Goal: Information Seeking & Learning: Compare options

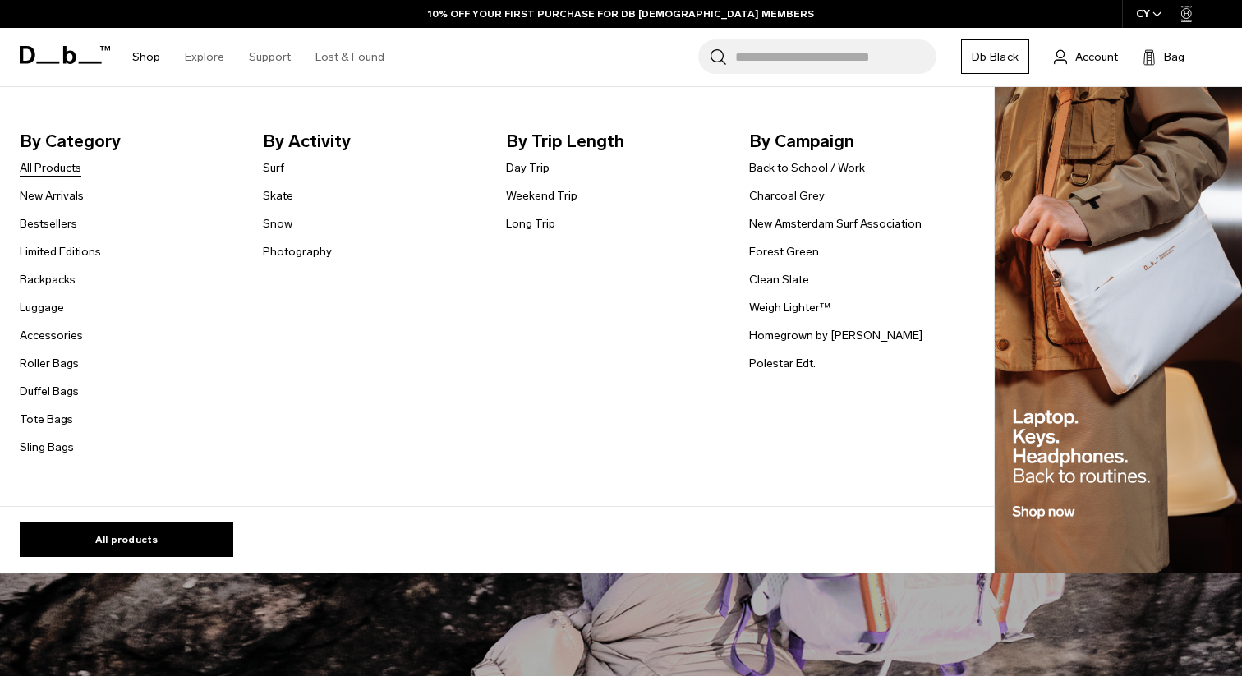
click at [47, 166] on link "All Products" at bounding box center [51, 167] width 62 height 17
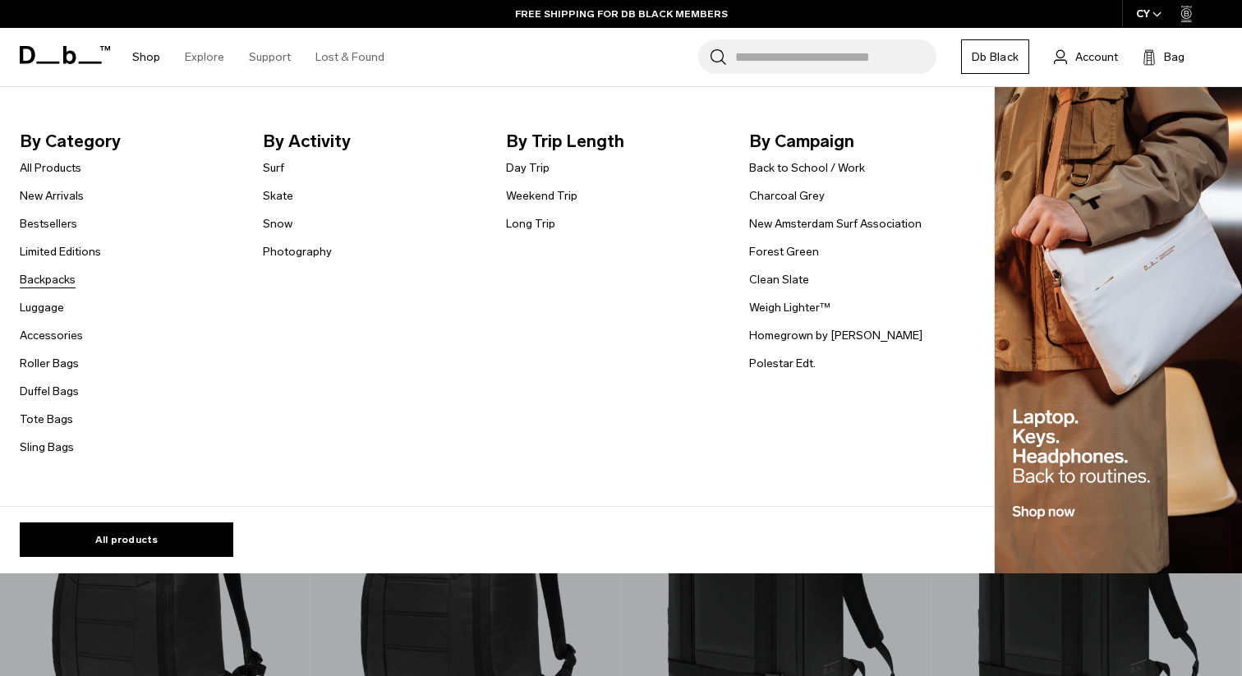
click at [43, 280] on link "Backpacks" at bounding box center [48, 279] width 56 height 17
click at [1095, 331] on img "Main Navigation" at bounding box center [1118, 330] width 247 height 487
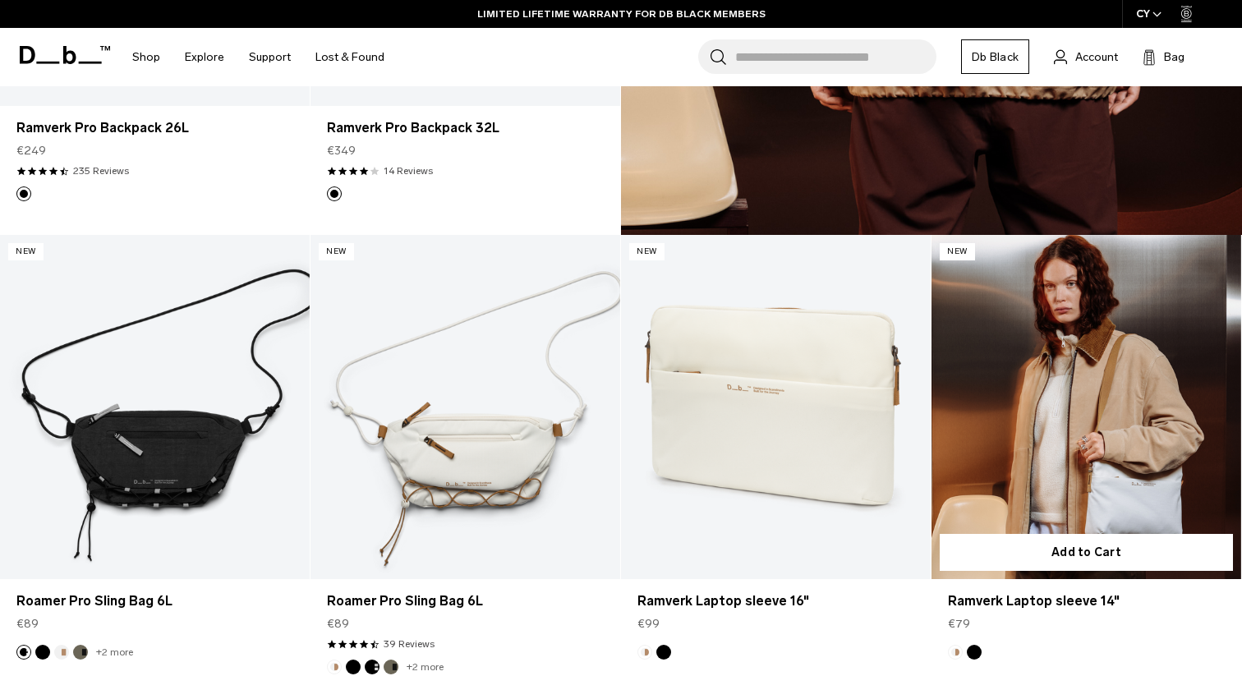
scroll to position [1598, 0]
click at [1091, 393] on link "Ramverk Laptop sleeve 14" at bounding box center [1086, 408] width 310 height 344
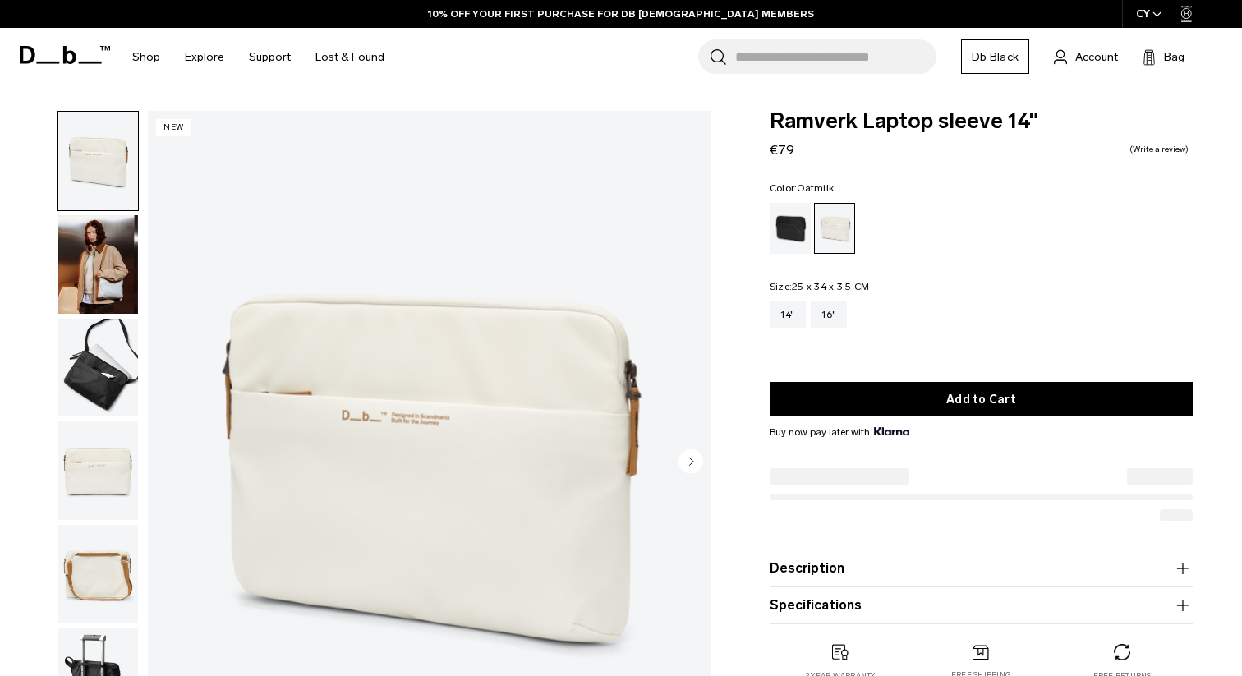
click at [113, 264] on img "button" at bounding box center [98, 264] width 80 height 99
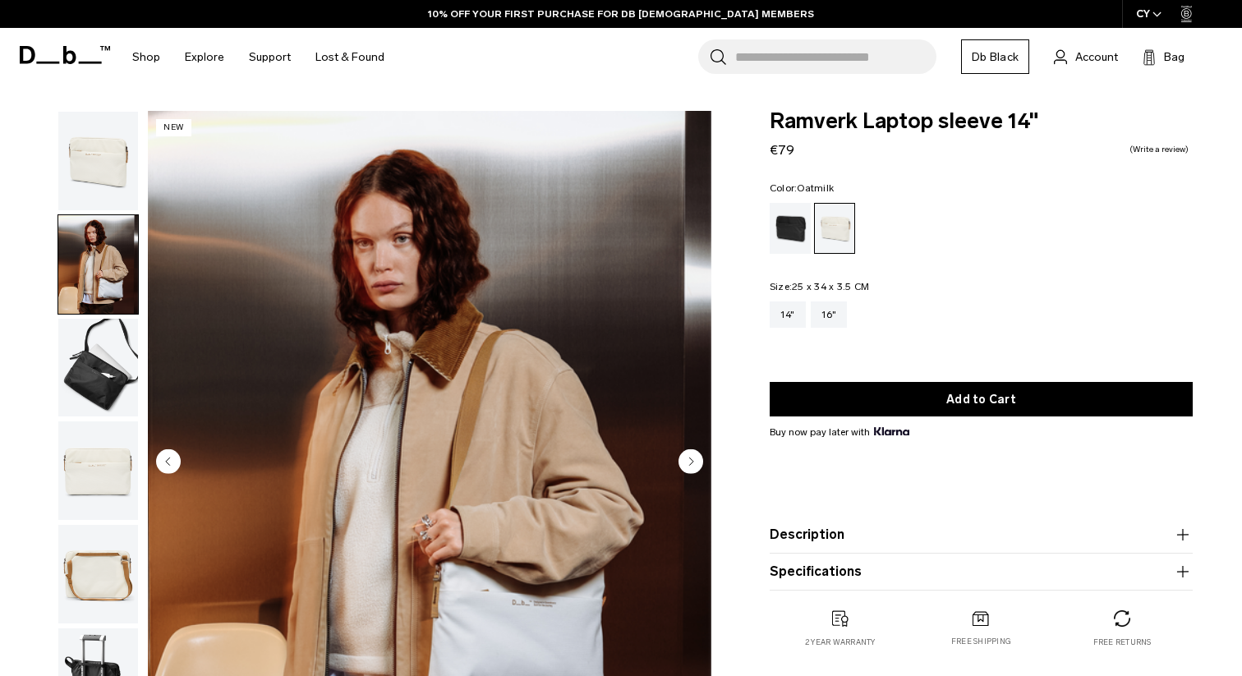
click at [91, 348] on img "button" at bounding box center [98, 368] width 80 height 99
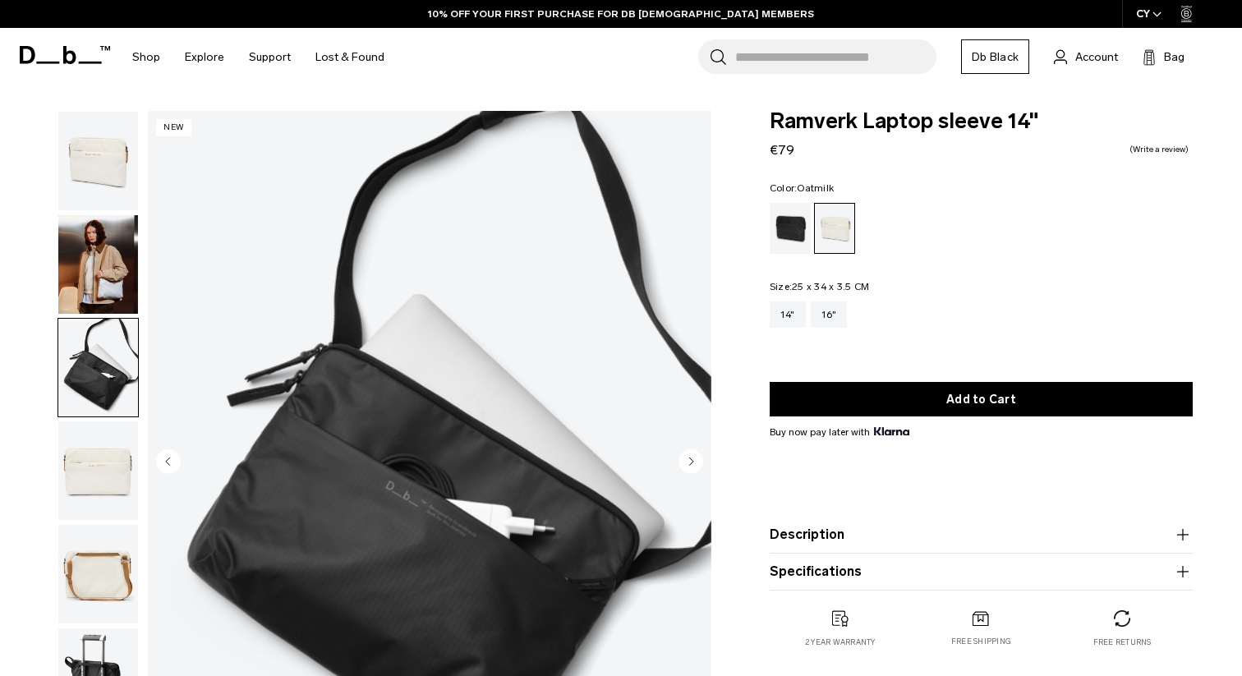
scroll to position [186, 0]
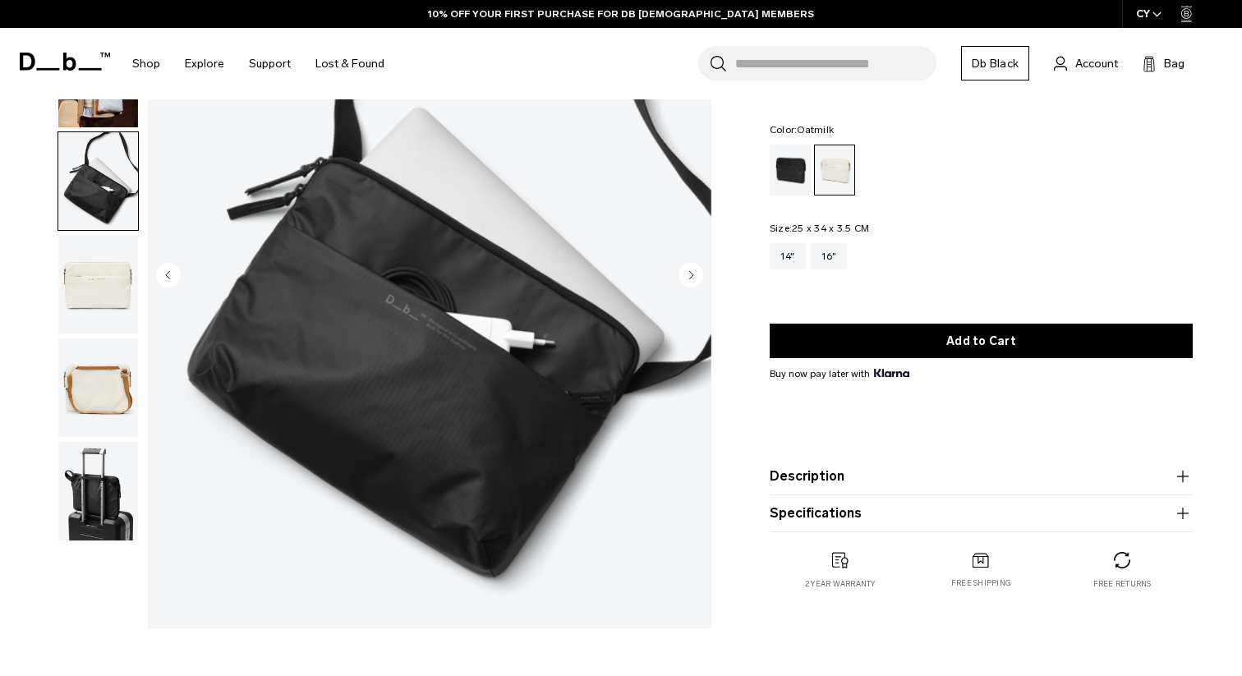
click at [84, 295] on img "button" at bounding box center [98, 284] width 80 height 99
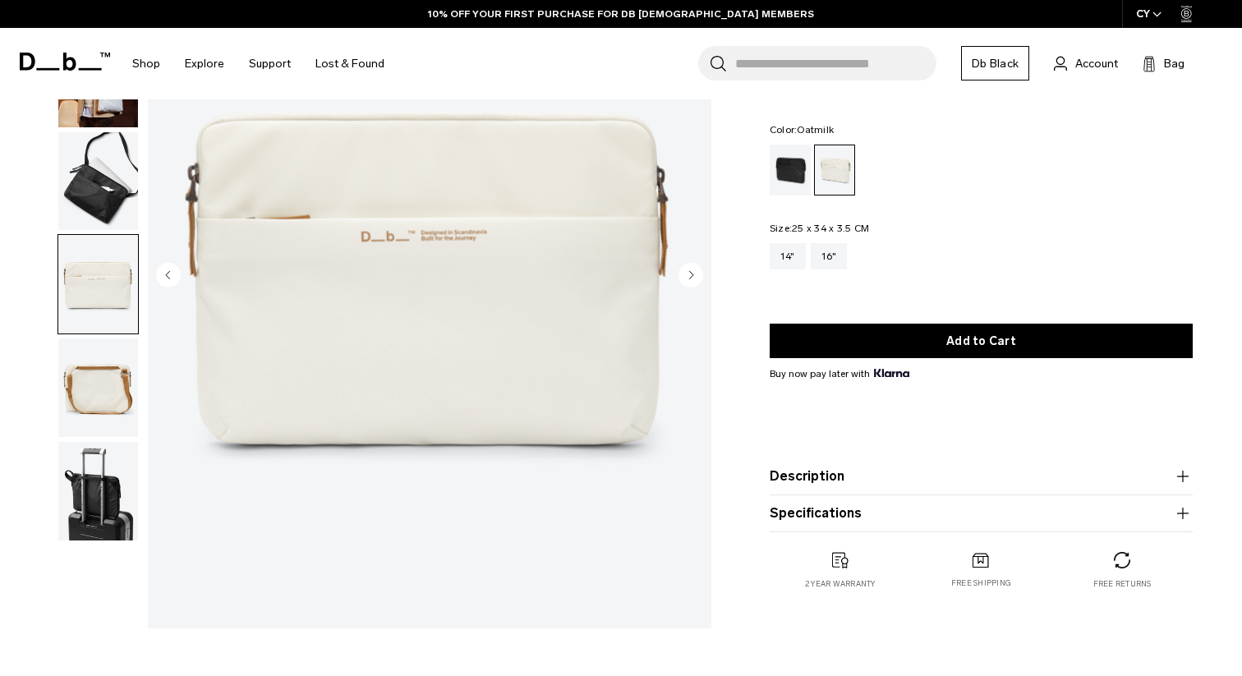
click at [85, 356] on img "button" at bounding box center [98, 387] width 80 height 99
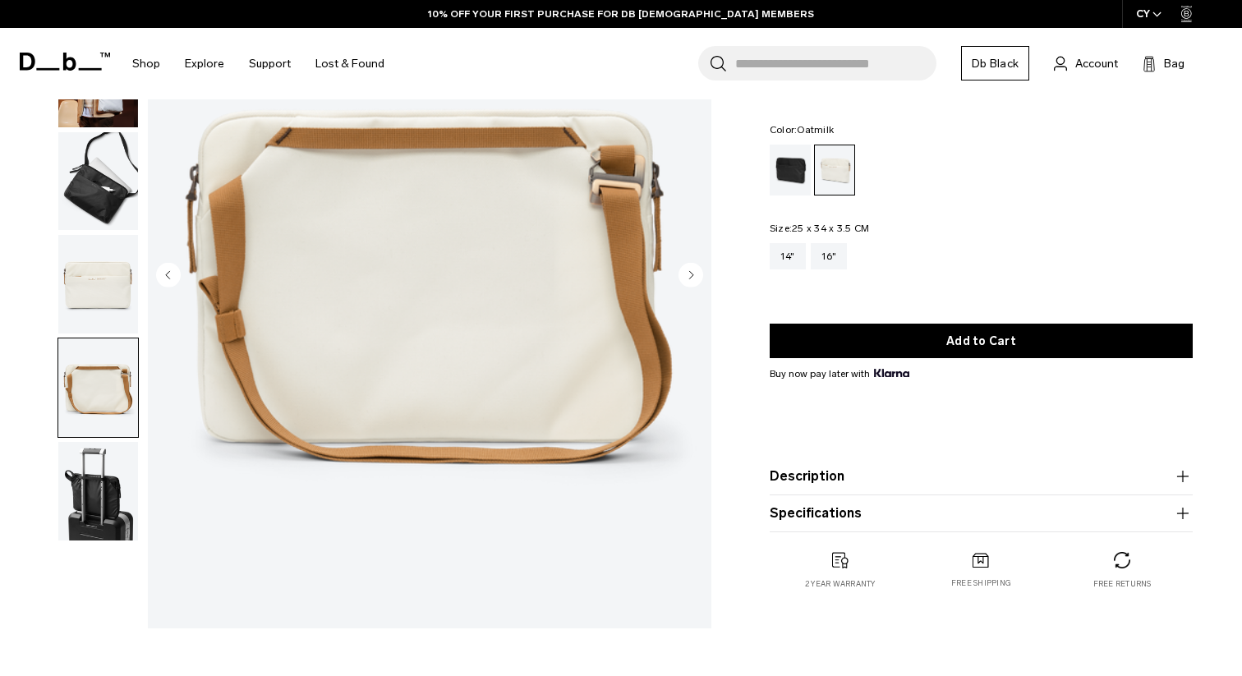
click at [86, 411] on img "button" at bounding box center [98, 387] width 80 height 99
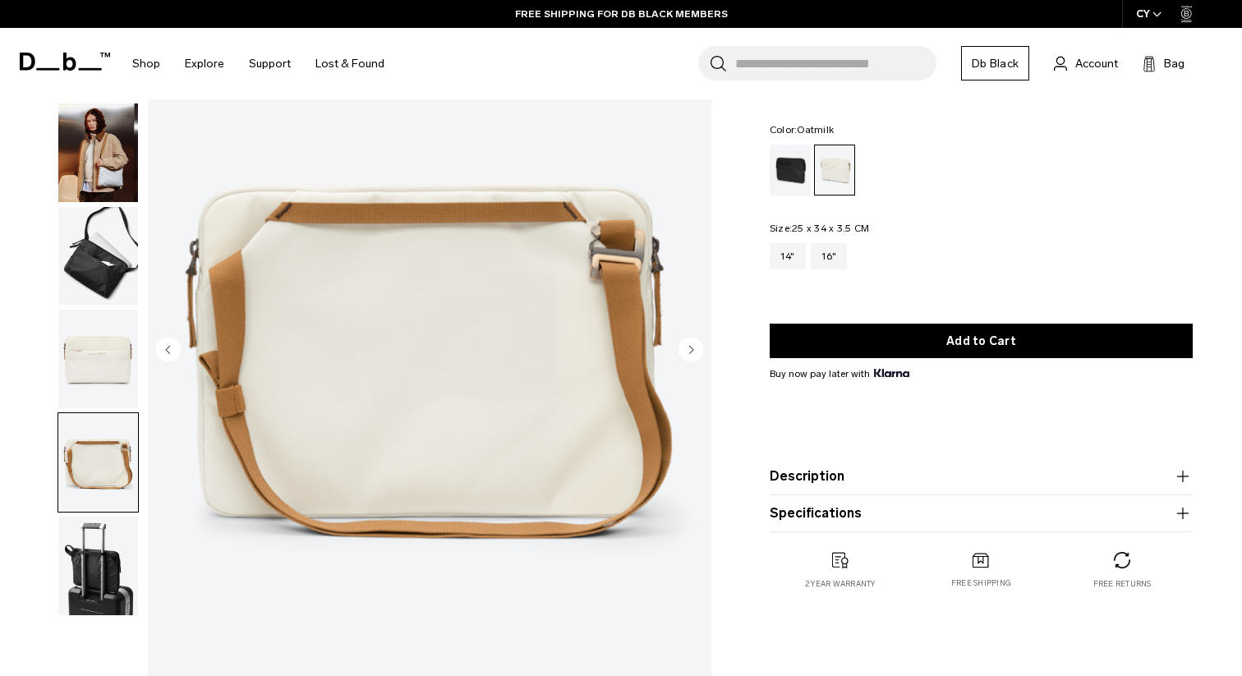
scroll to position [0, 0]
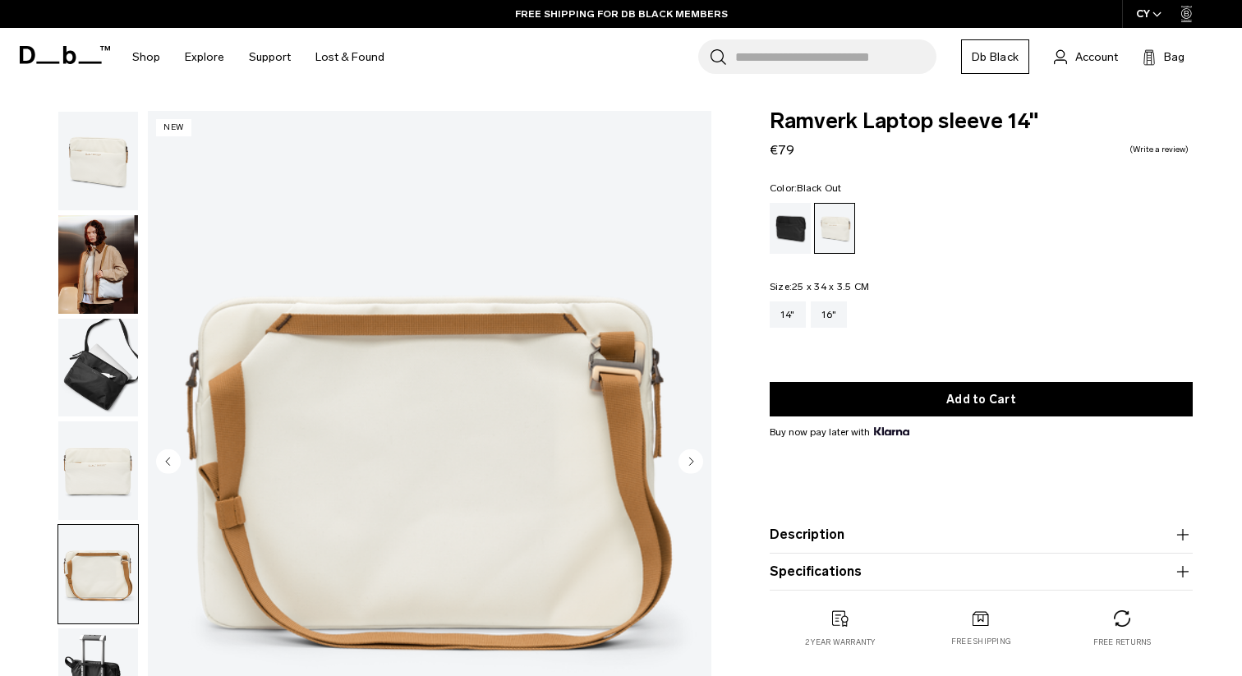
click at [788, 230] on div "Black Out" at bounding box center [791, 228] width 42 height 51
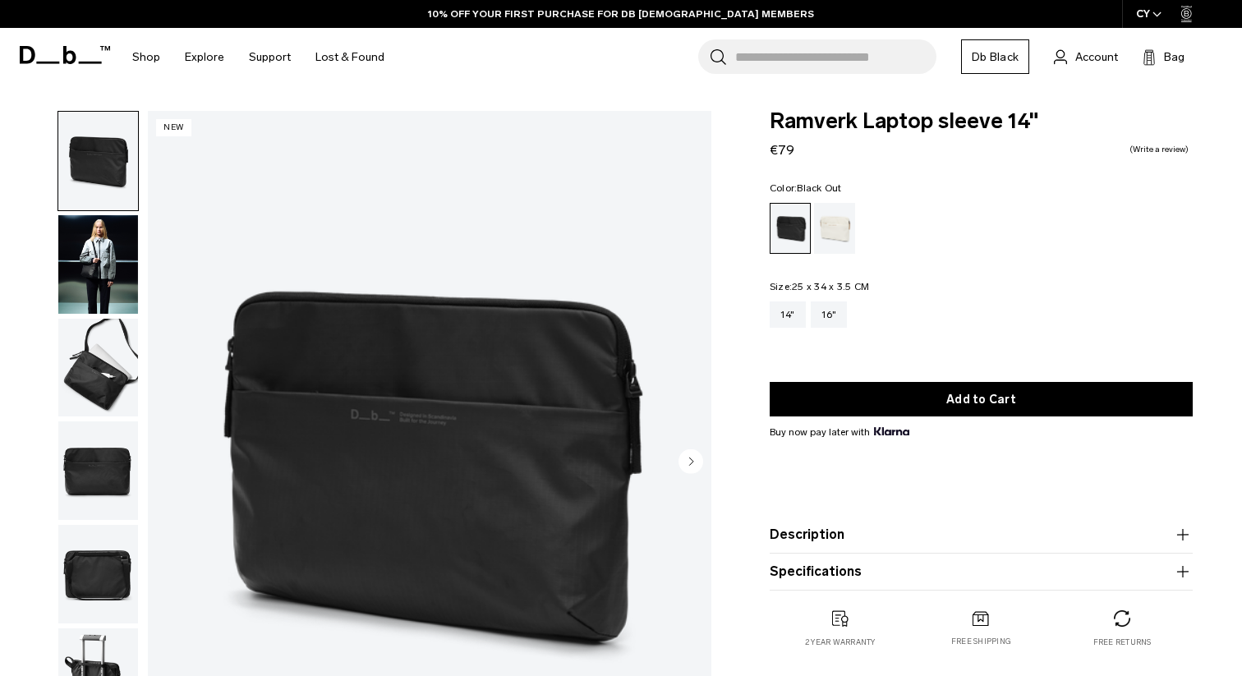
click at [106, 264] on img "button" at bounding box center [98, 264] width 80 height 99
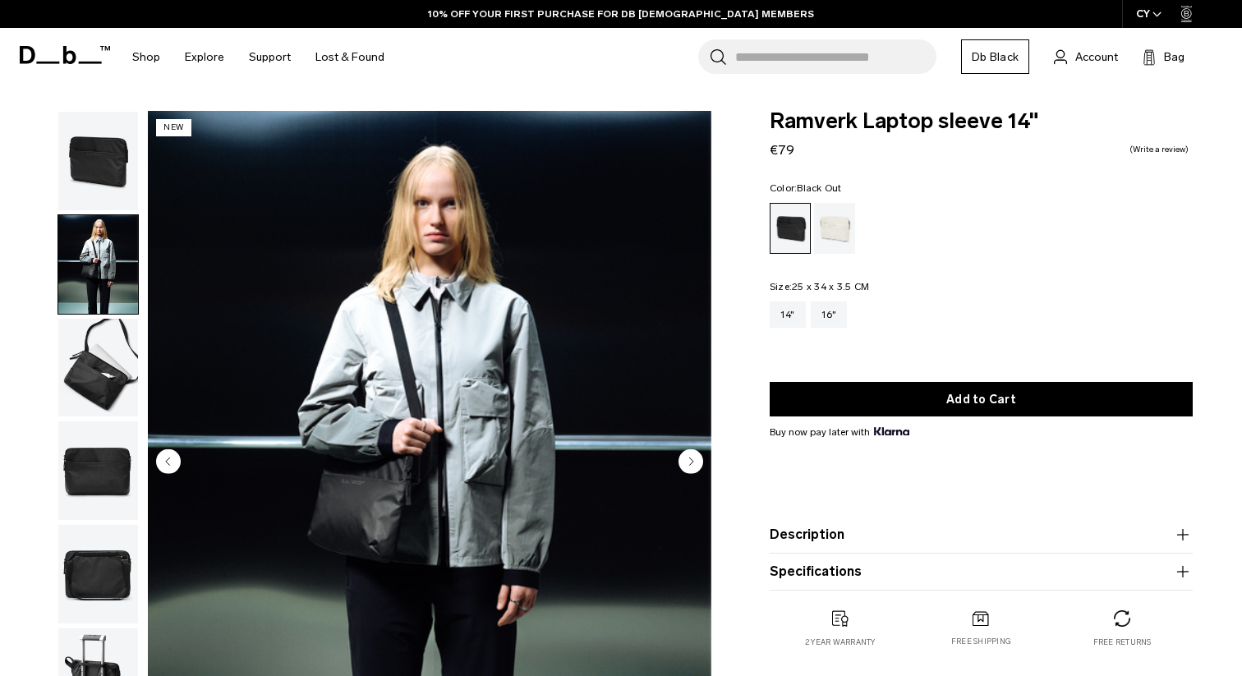
click at [104, 347] on img "button" at bounding box center [98, 368] width 80 height 99
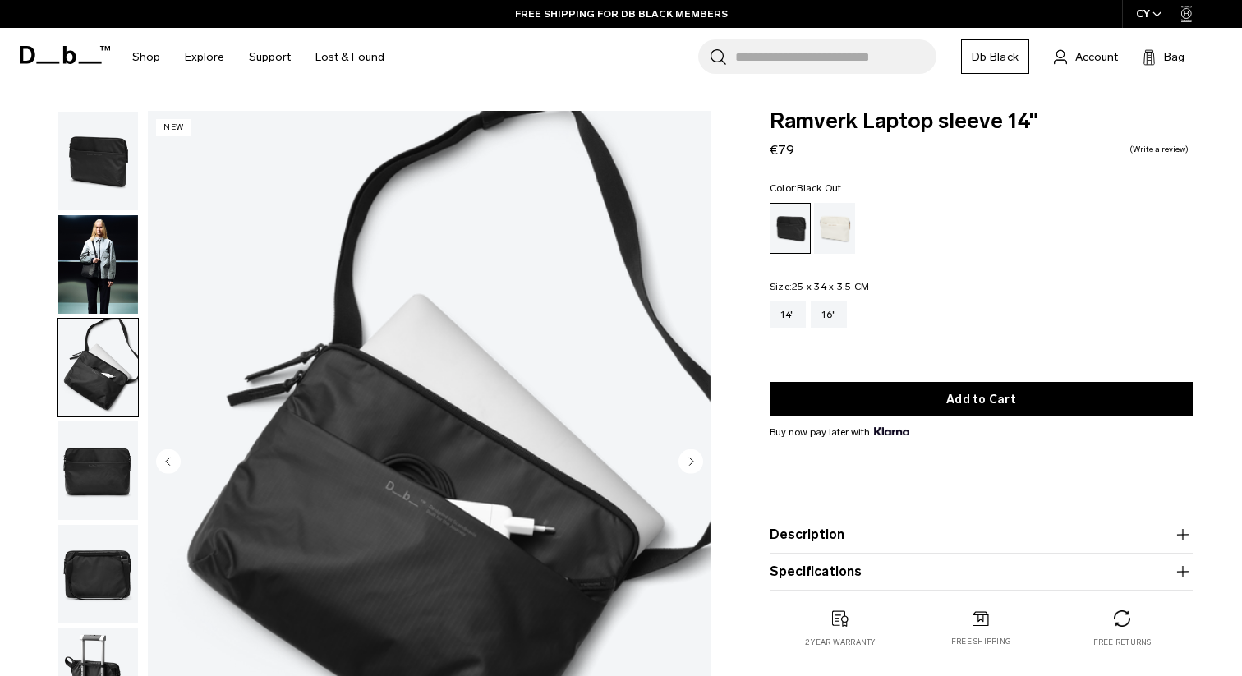
click at [103, 463] on img "button" at bounding box center [98, 470] width 80 height 99
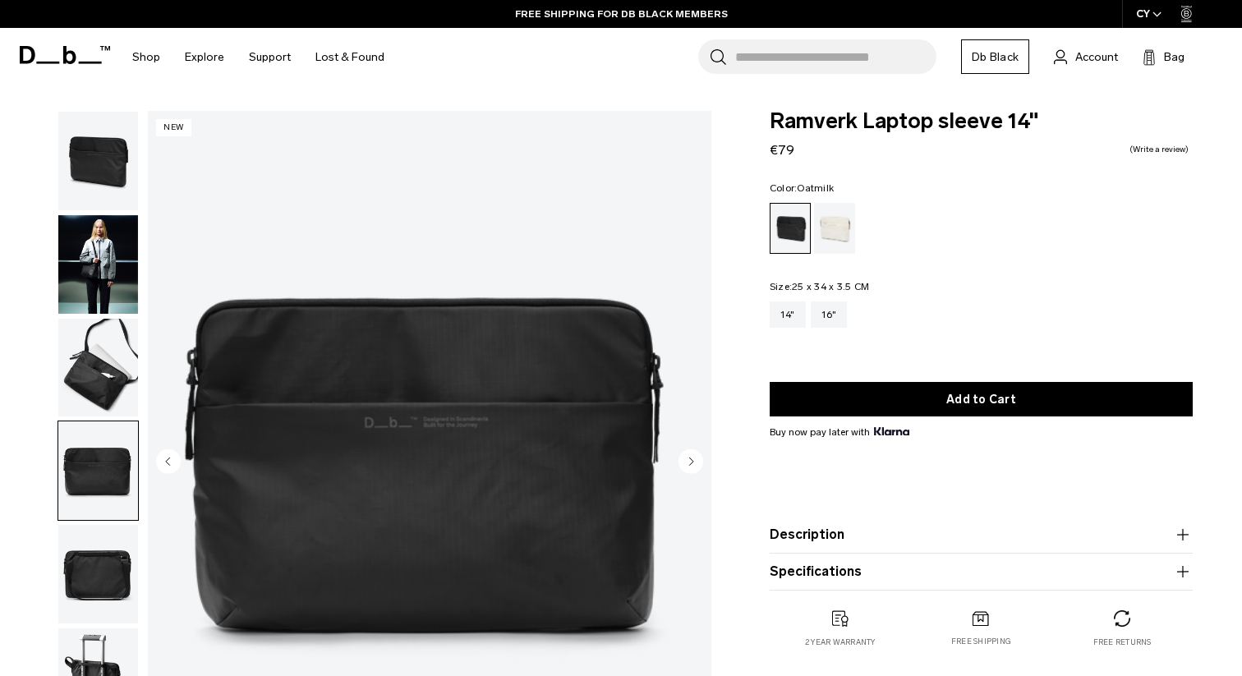
click at [835, 203] on div "Oatmilk" at bounding box center [835, 228] width 42 height 51
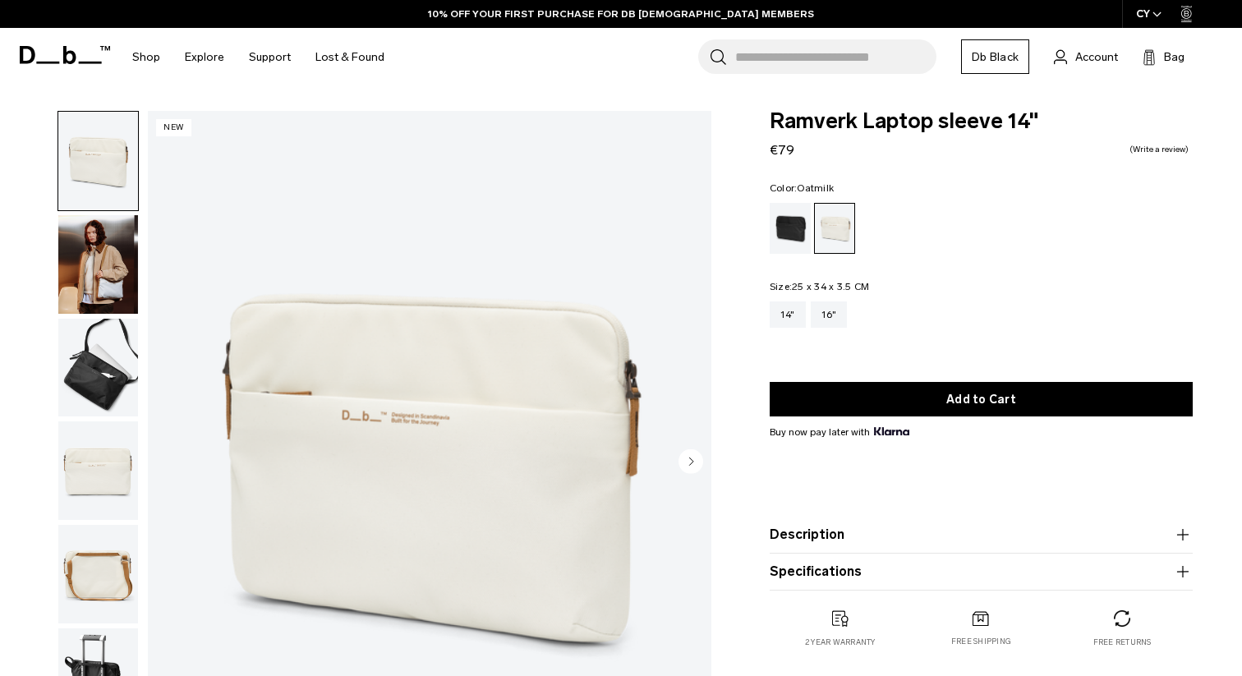
click at [101, 248] on img "button" at bounding box center [98, 264] width 80 height 99
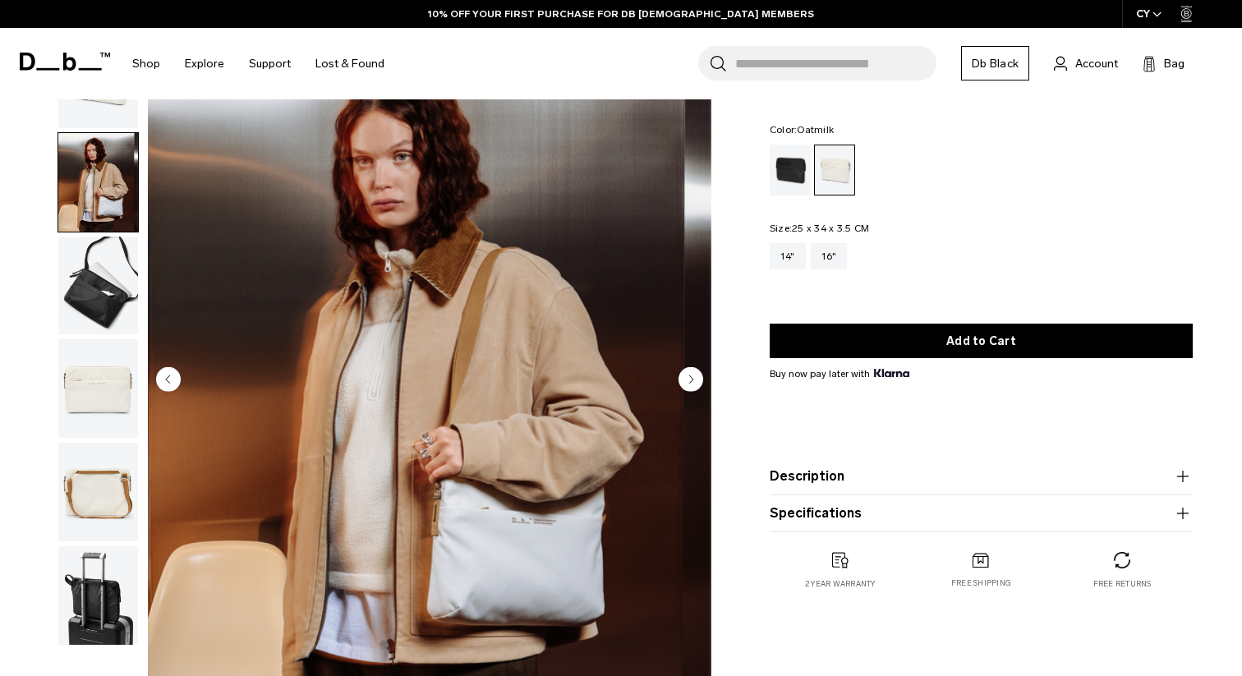
scroll to position [50, 0]
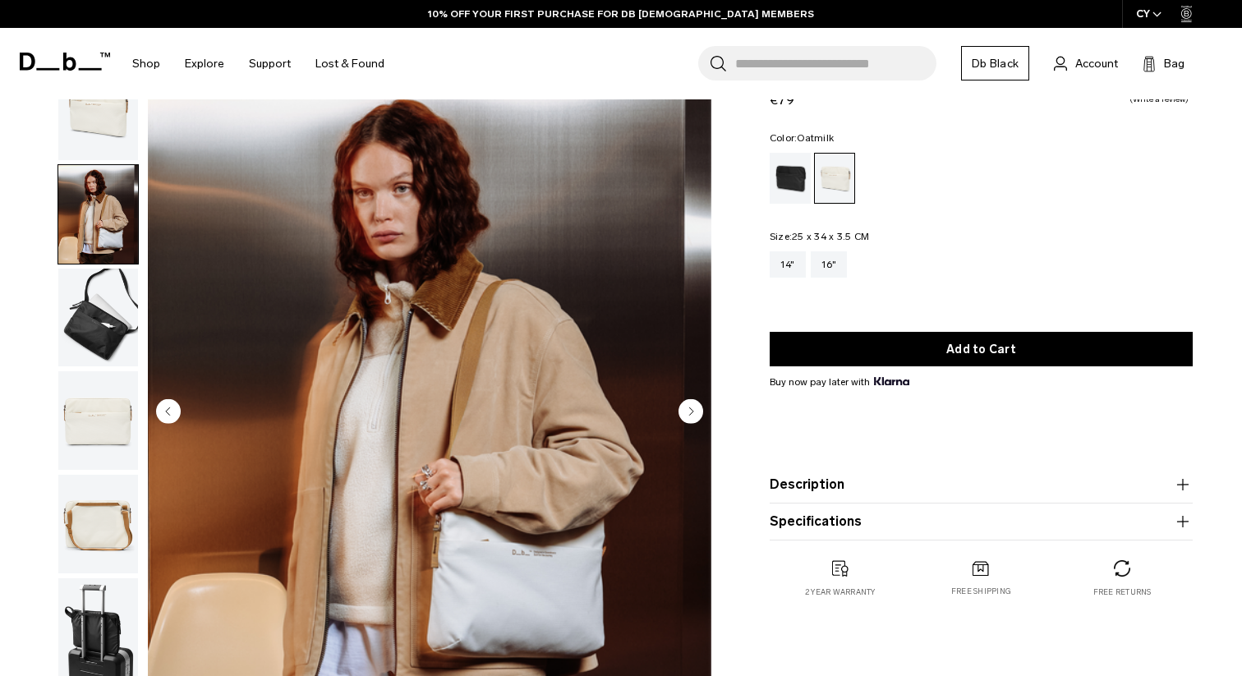
click at [96, 290] on img "button" at bounding box center [98, 318] width 80 height 99
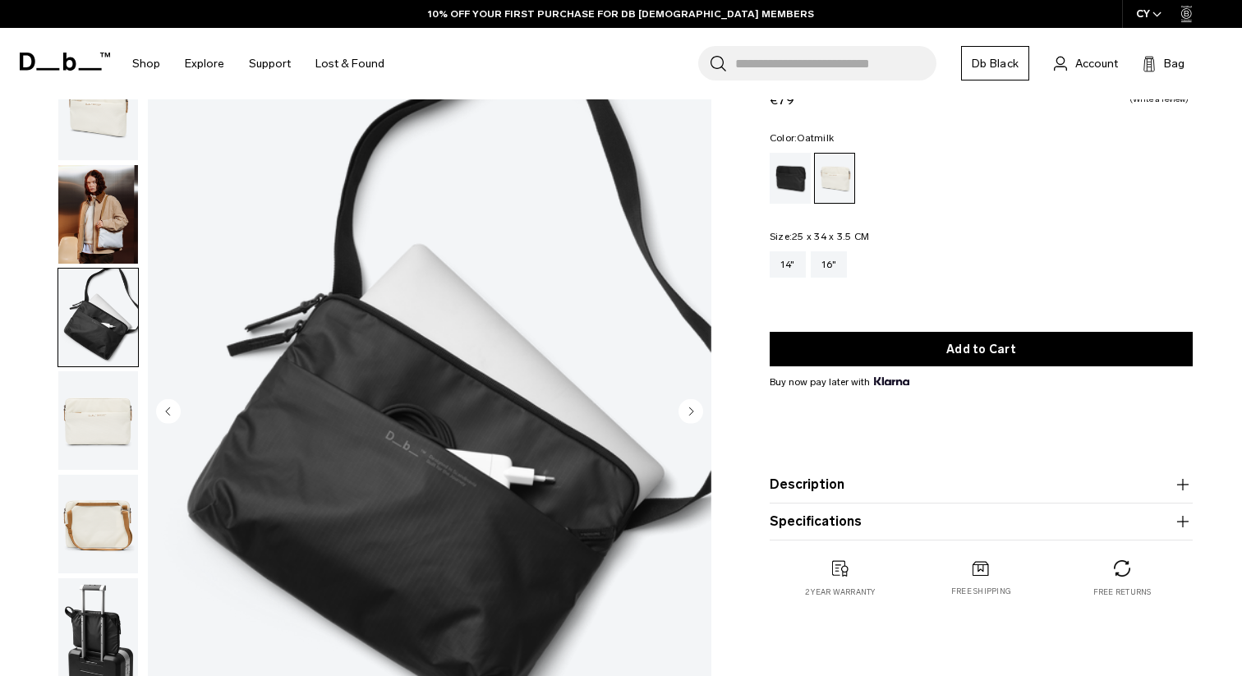
click at [95, 425] on img "button" at bounding box center [98, 420] width 80 height 99
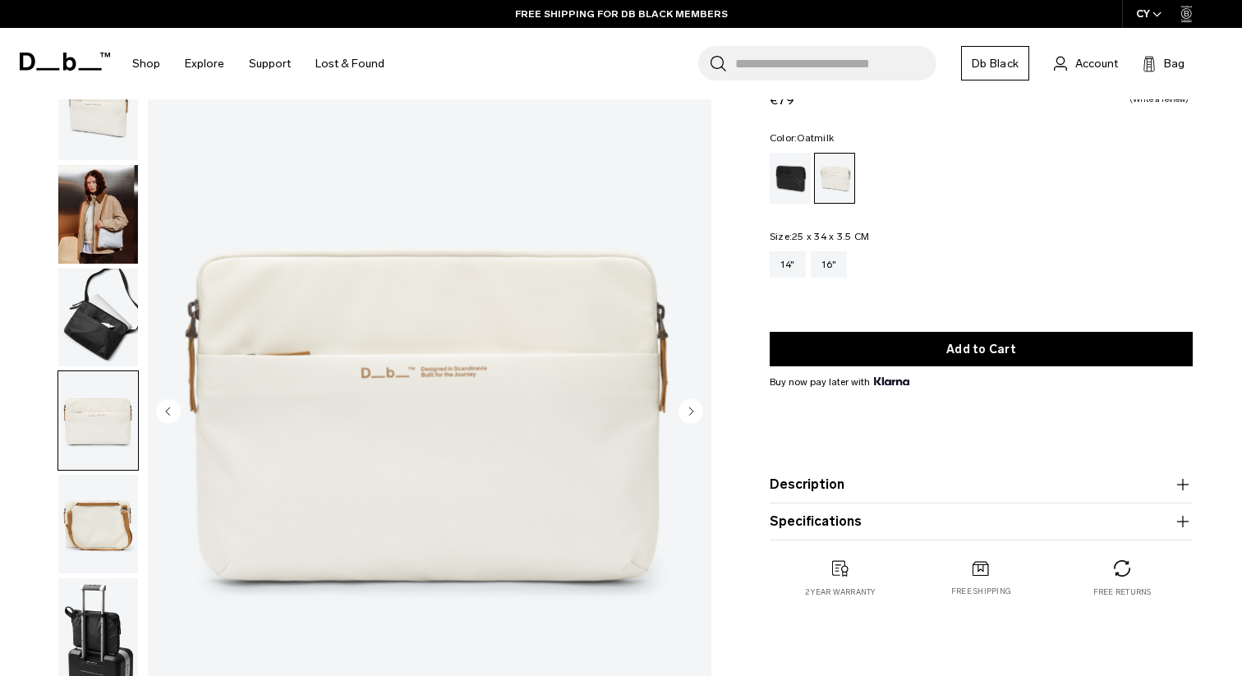
click at [94, 515] on img "button" at bounding box center [98, 524] width 80 height 99
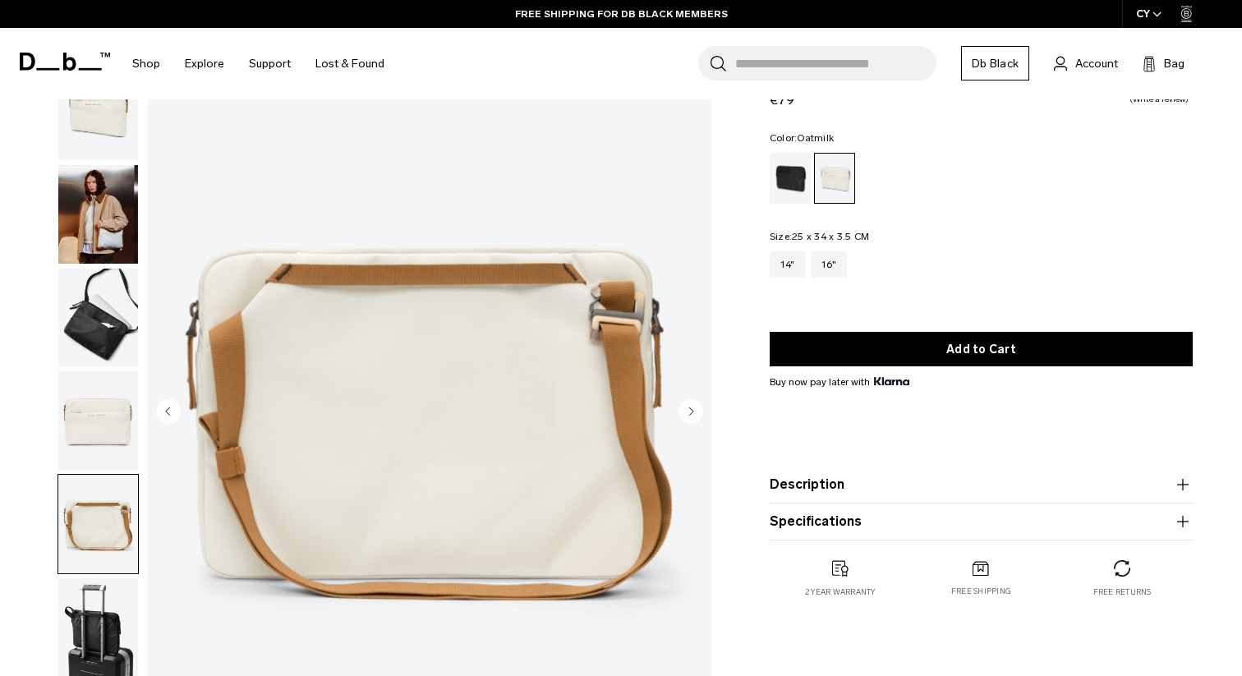
click at [97, 604] on img "button" at bounding box center [98, 627] width 80 height 99
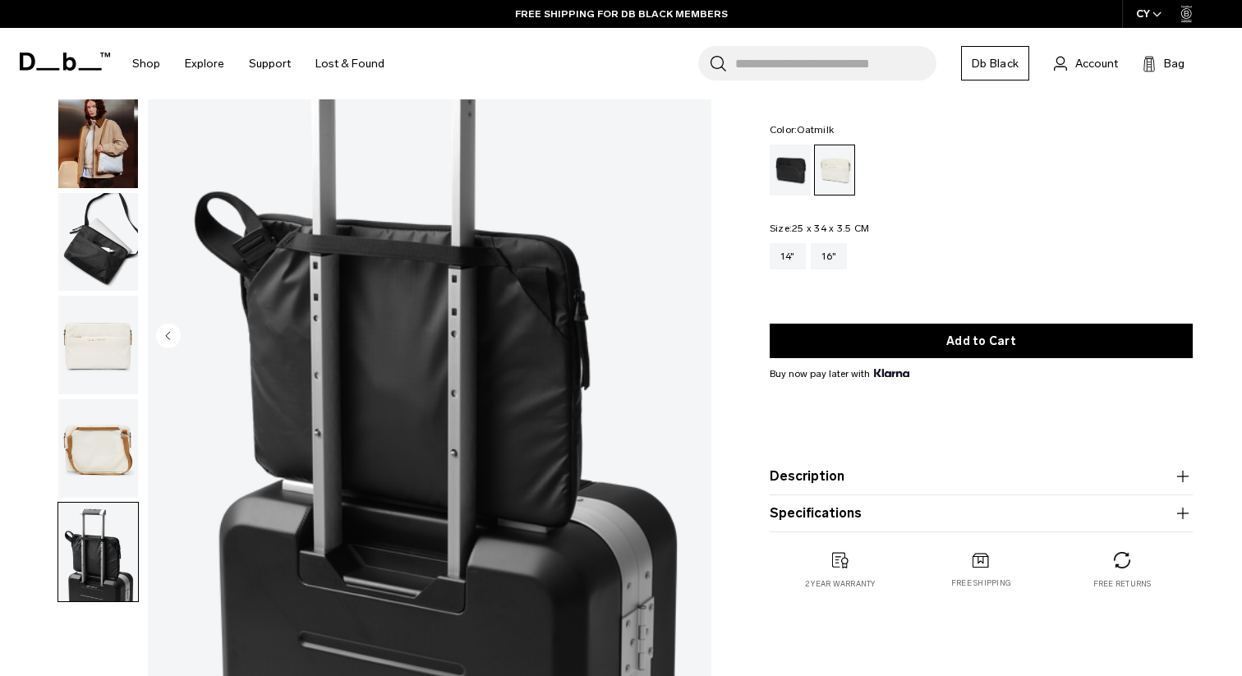
scroll to position [0, 0]
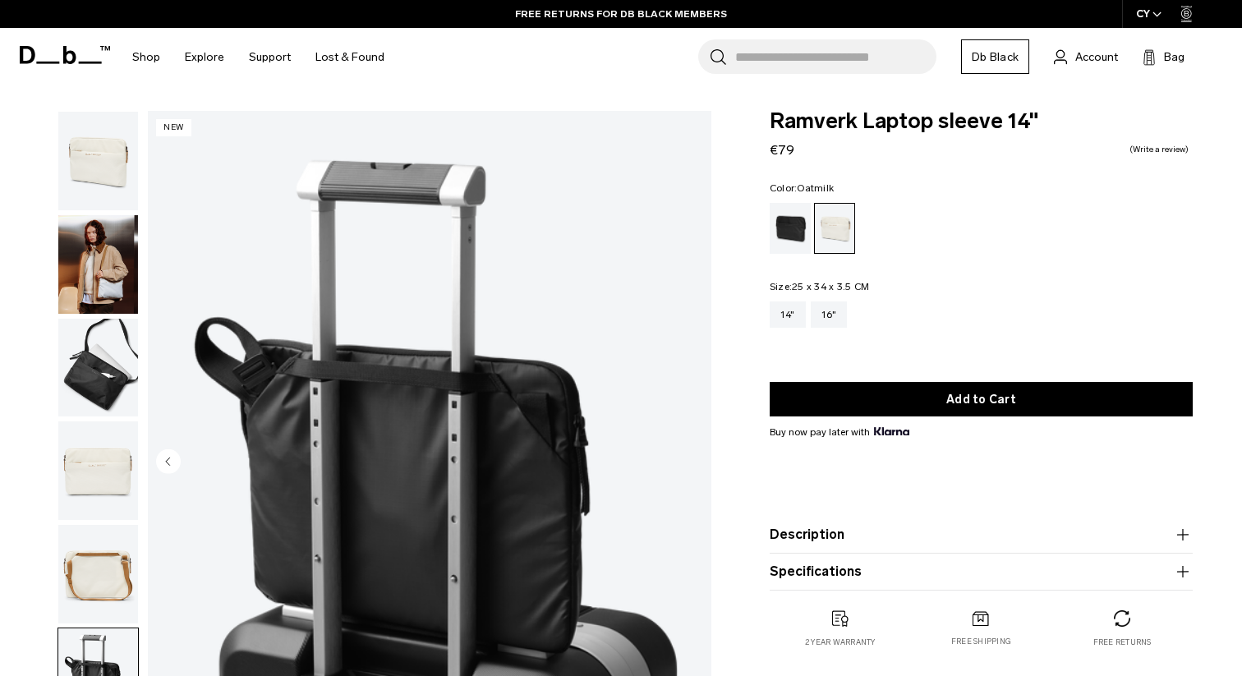
click at [848, 525] on product-accordion "Description A wearable laptop sleeve built for life on the move. Designed for c…" at bounding box center [981, 535] width 423 height 37
click at [844, 531] on button "Description" at bounding box center [981, 535] width 423 height 20
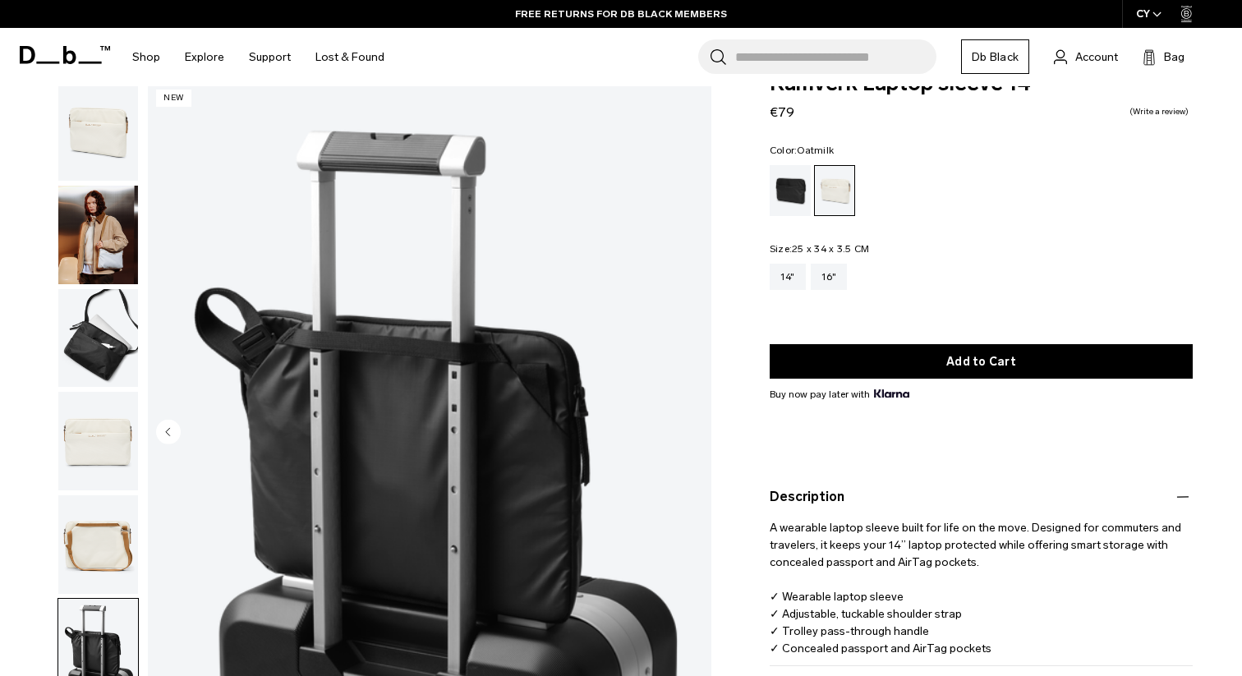
scroll to position [44, 0]
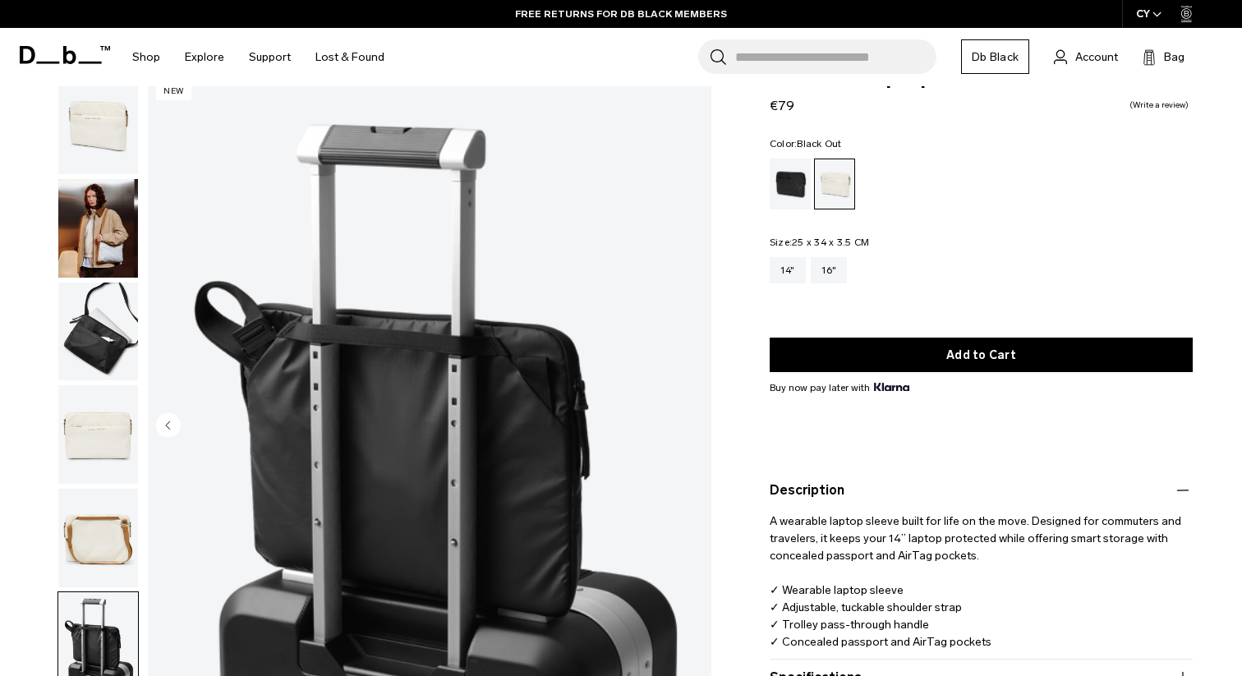
click at [793, 184] on div "Black Out" at bounding box center [791, 184] width 42 height 51
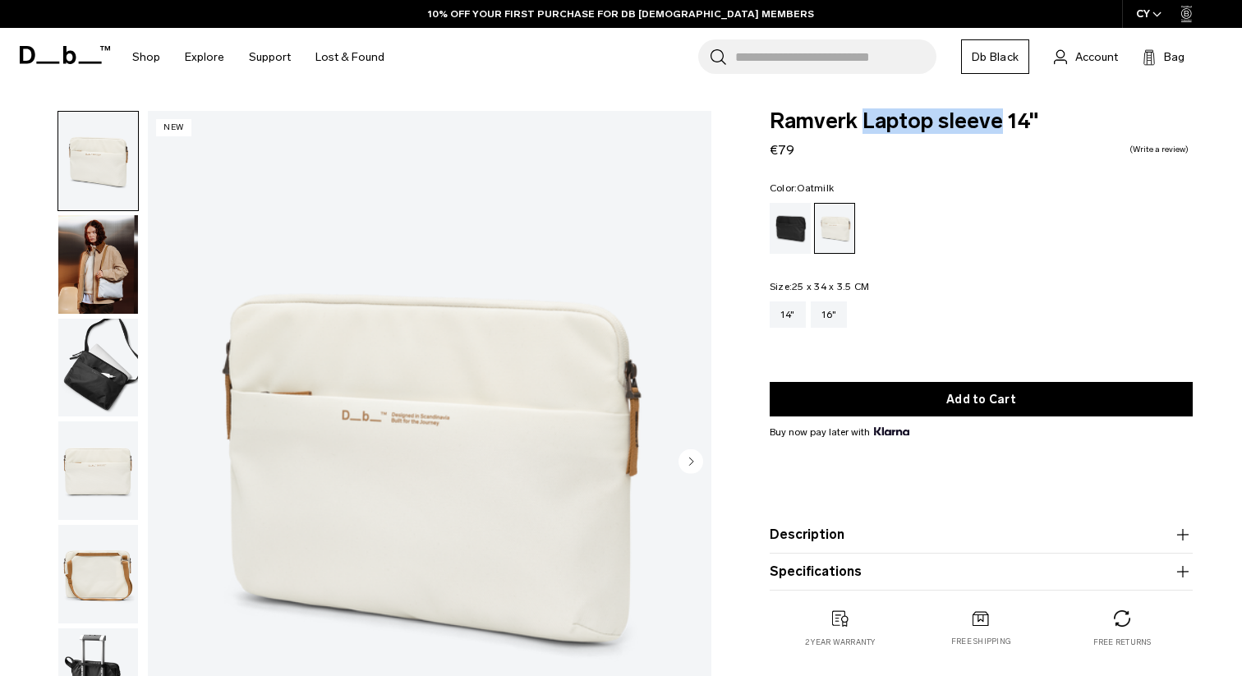
drag, startPoint x: 864, startPoint y: 117, endPoint x: 995, endPoint y: 117, distance: 131.4
click at [995, 117] on span "Ramverk Laptop sleeve 14"" at bounding box center [981, 121] width 423 height 21
copy span "Laptop sleeve"
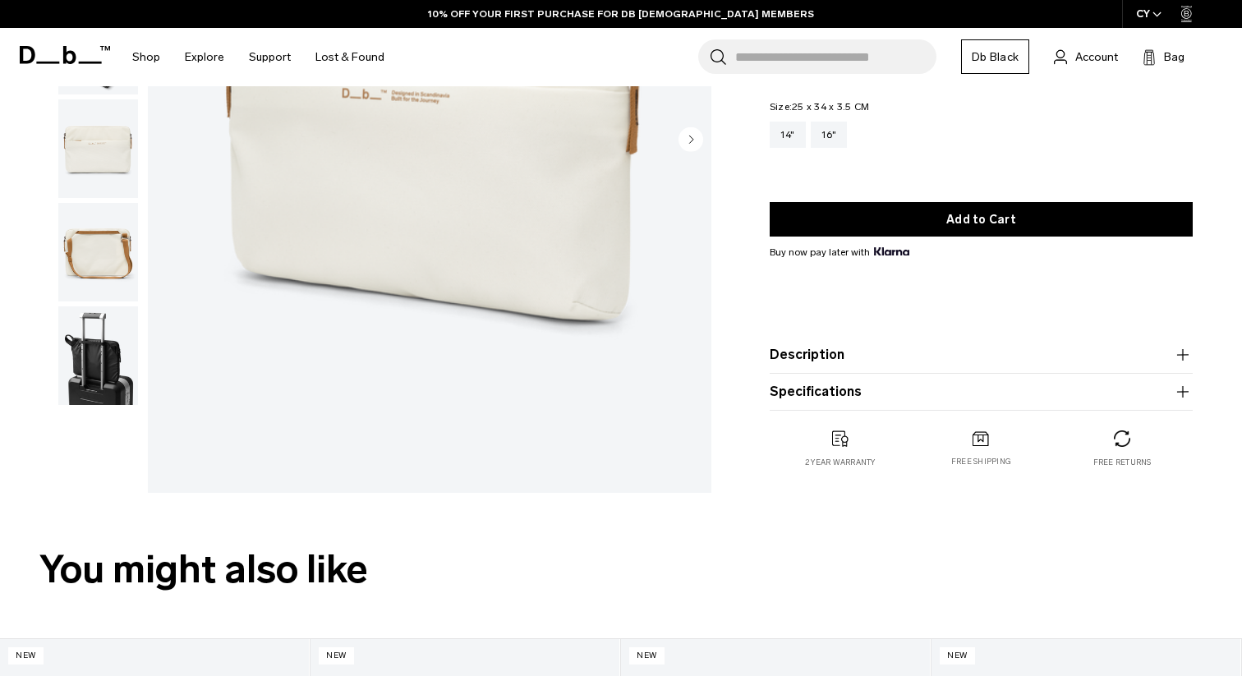
scroll to position [337, 0]
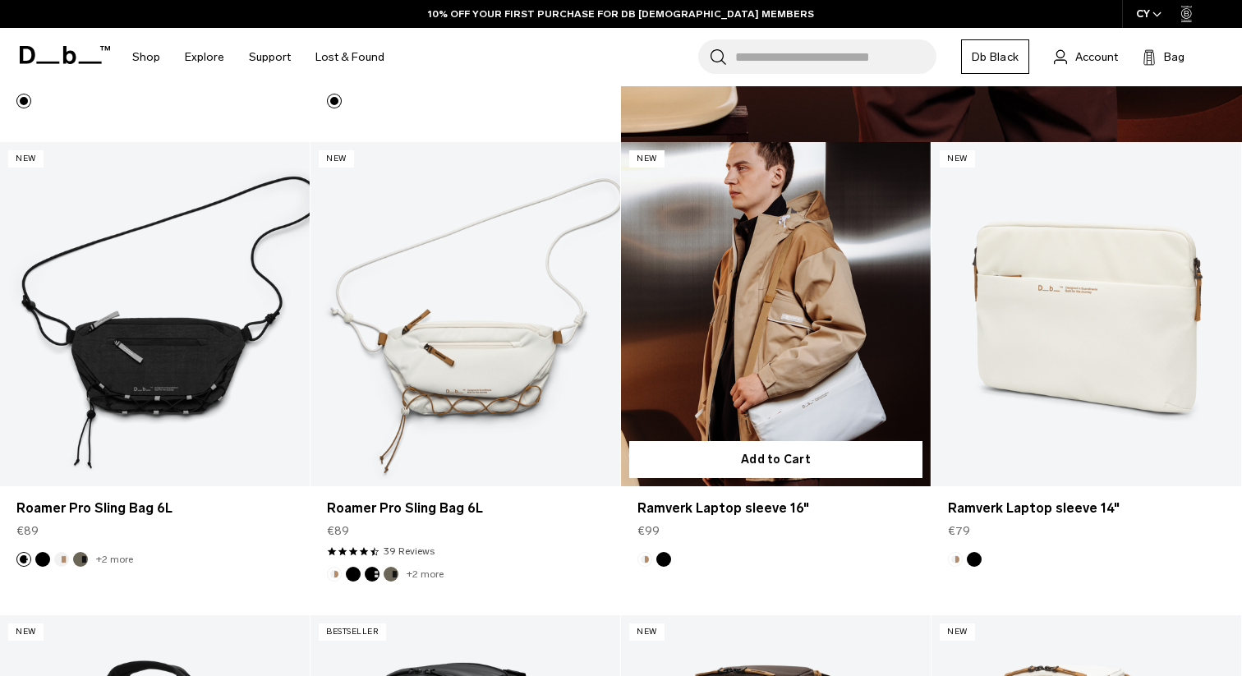
scroll to position [2180, 0]
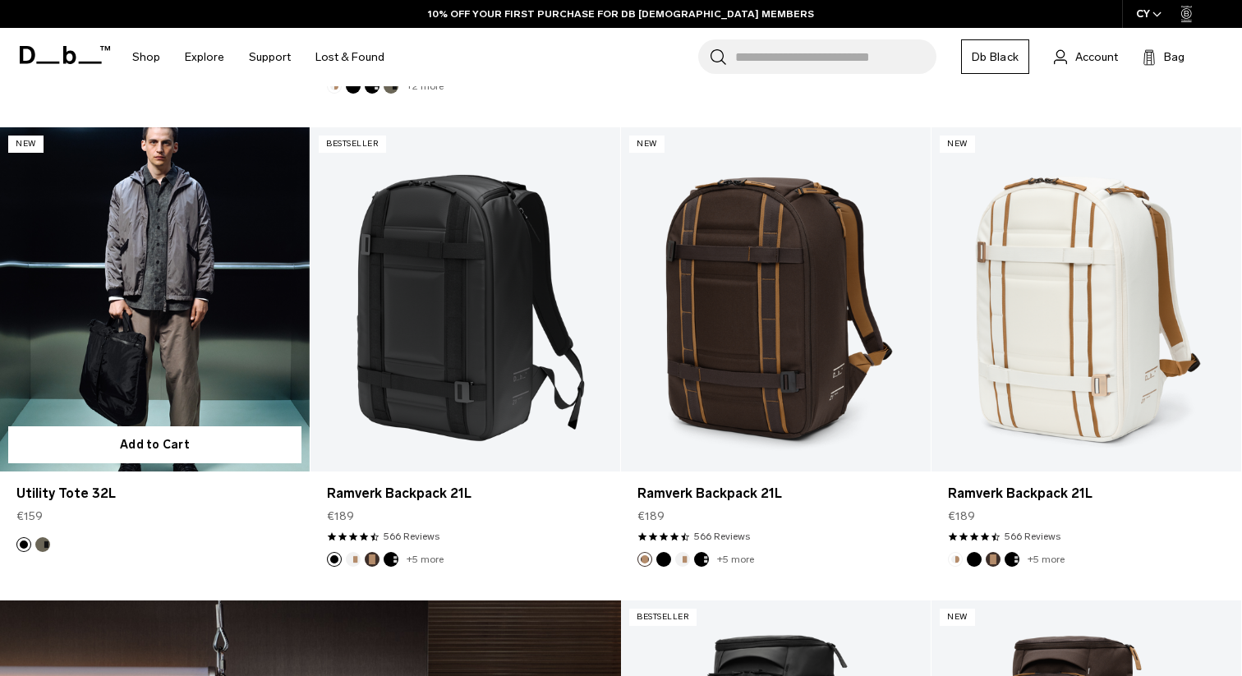
click at [144, 329] on link "Utility Tote 32L" at bounding box center [155, 299] width 310 height 344
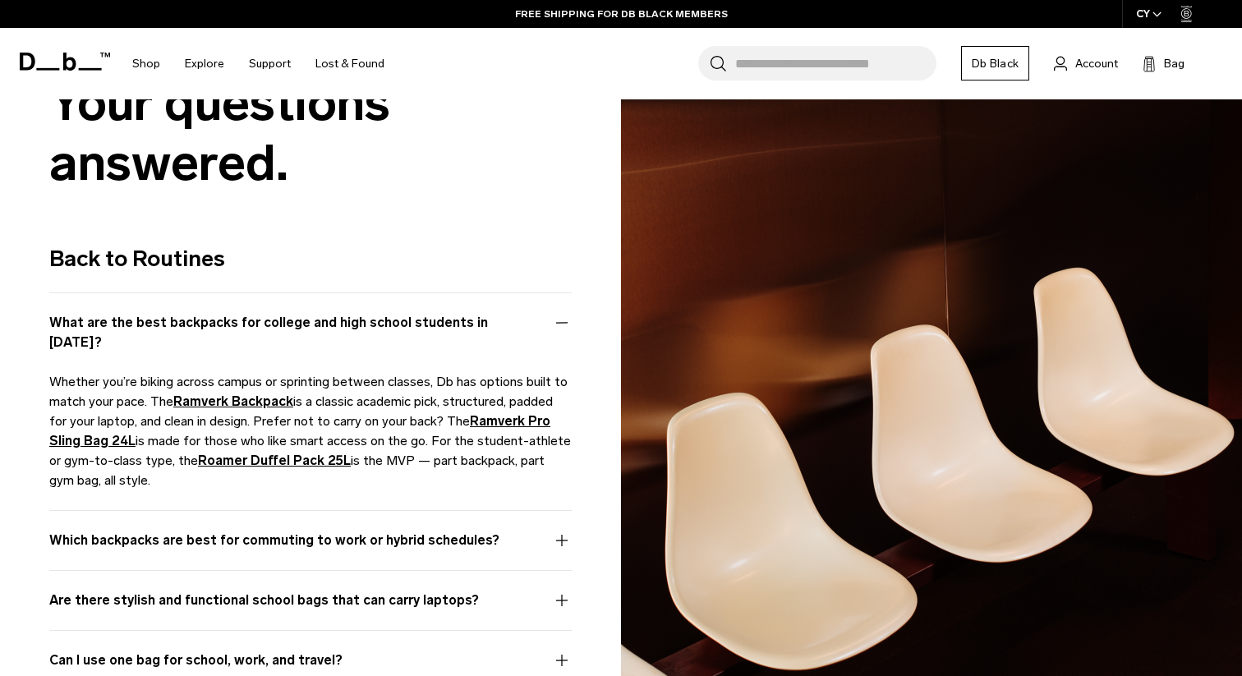
scroll to position [7342, 0]
